Goal: Task Accomplishment & Management: Manage account settings

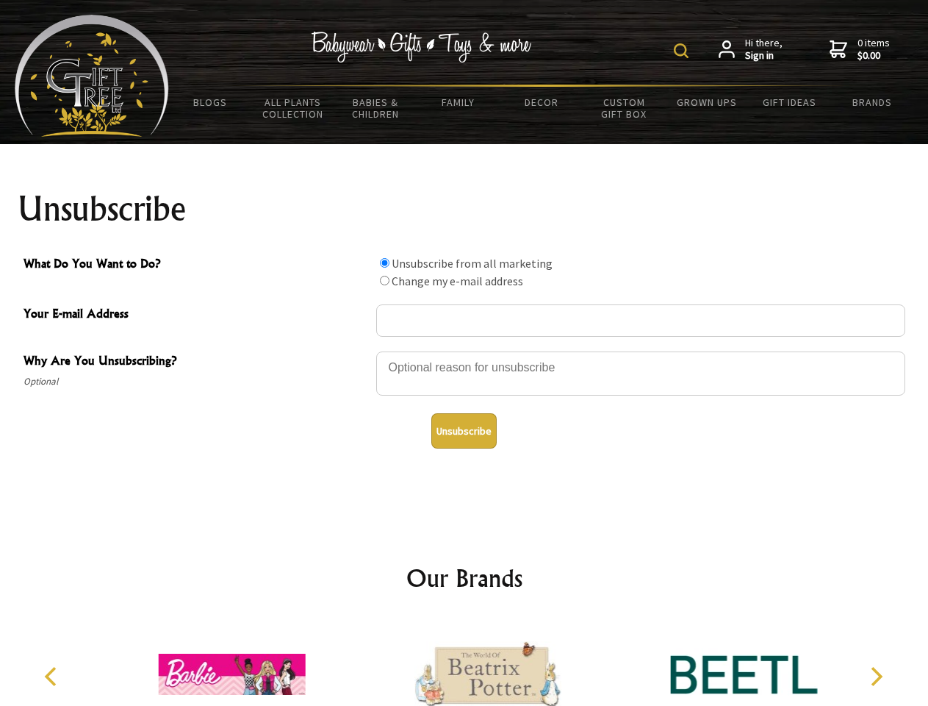
click at [684, 51] on img at bounding box center [681, 50] width 15 height 15
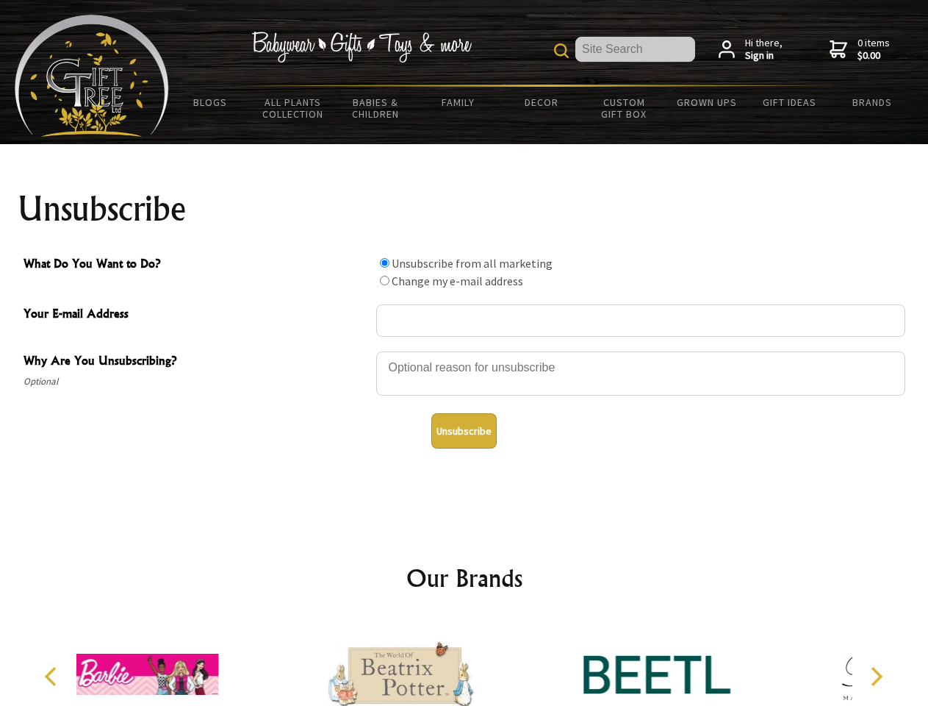
click at [465, 351] on div at bounding box center [640, 375] width 529 height 51
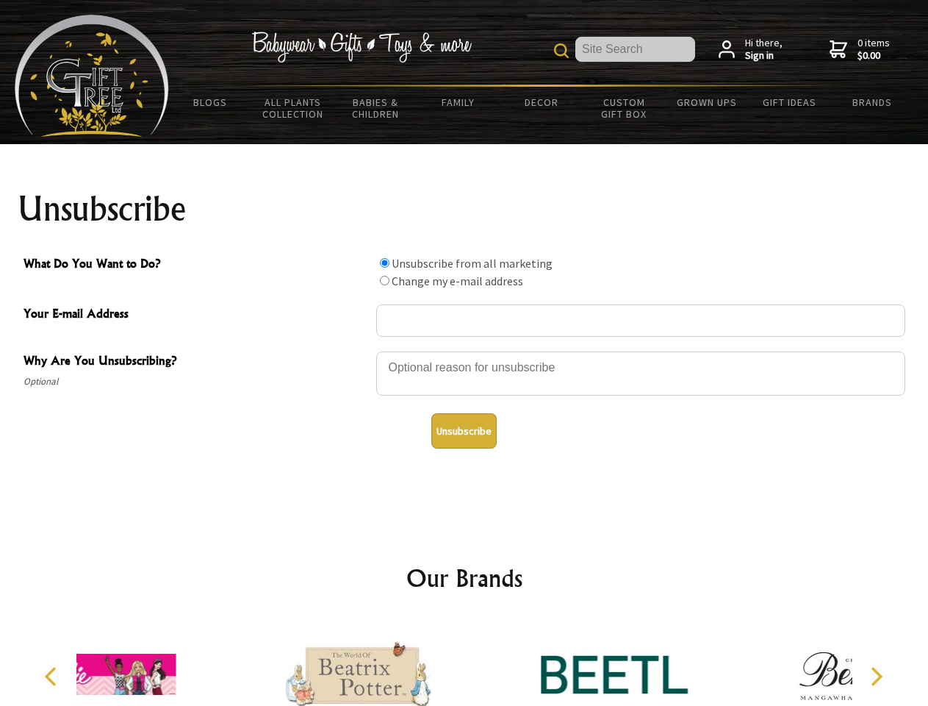
click at [384, 262] on input "What Do You Want to Do?" at bounding box center [385, 263] width 10 height 10
click at [384, 280] on input "What Do You Want to Do?" at bounding box center [385, 281] width 10 height 10
radio input "true"
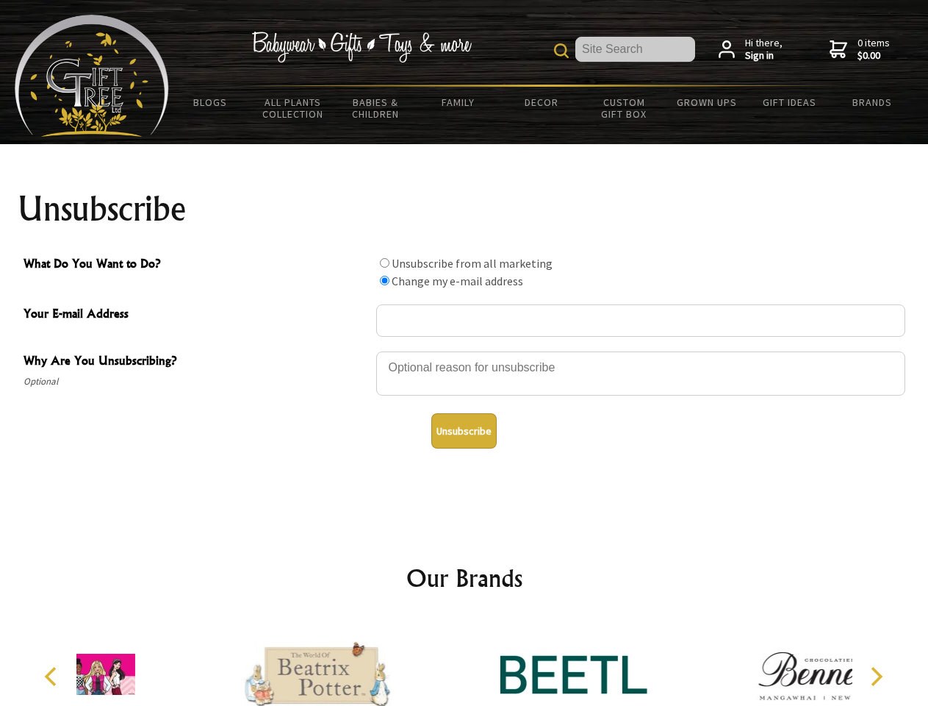
click at [464, 431] on button "Unsubscribe" at bounding box center [464, 430] width 65 height 35
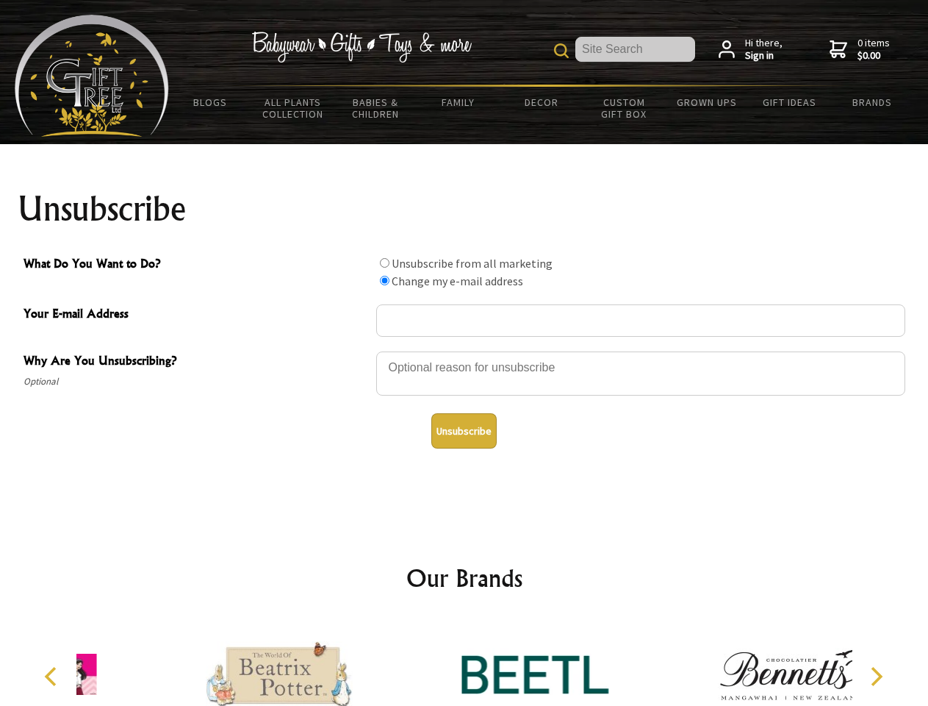
click at [53, 676] on icon "Previous" at bounding box center [52, 676] width 19 height 19
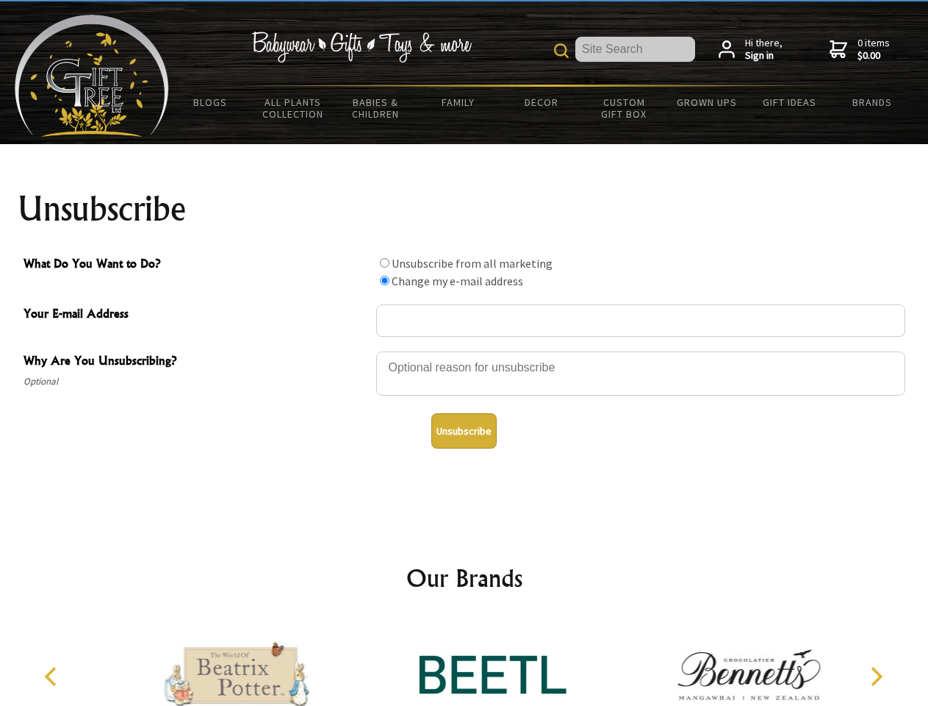
click at [876, 676] on icon "Next" at bounding box center [875, 676] width 19 height 19
